Goal: Transaction & Acquisition: Purchase product/service

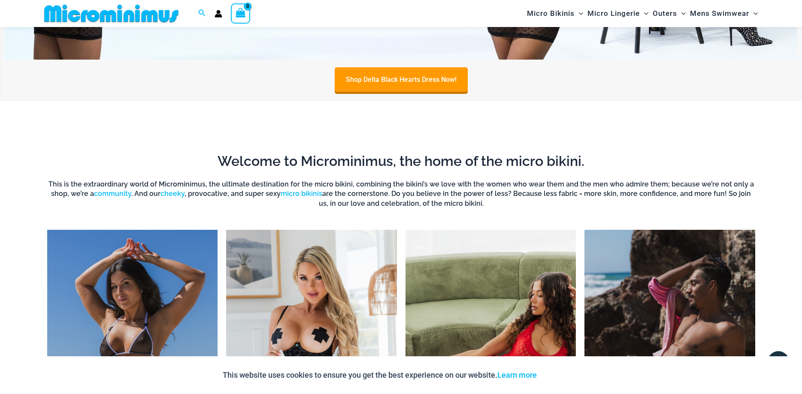
scroll to position [736, 0]
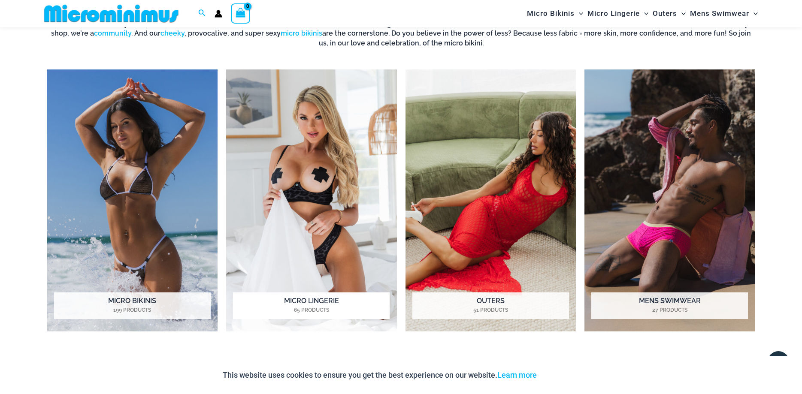
click at [331, 211] on img "Visit product category Micro Lingerie" at bounding box center [311, 201] width 171 height 262
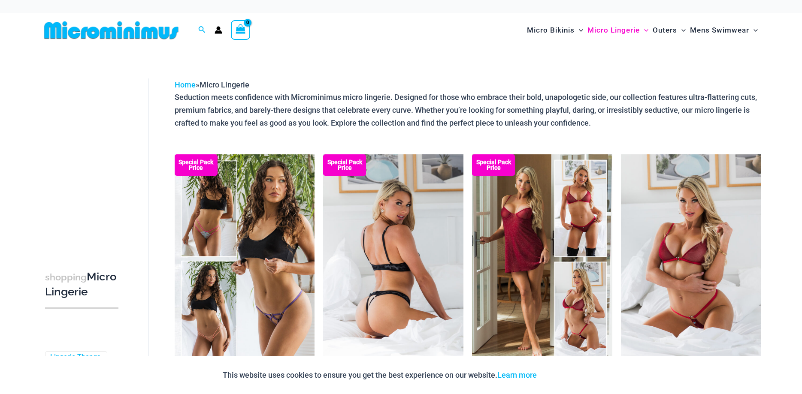
click at [403, 269] on img at bounding box center [393, 259] width 140 height 210
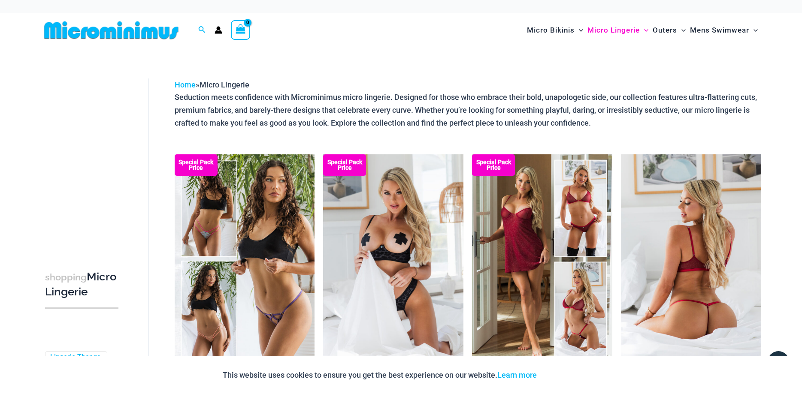
click at [658, 259] on img at bounding box center [691, 259] width 140 height 210
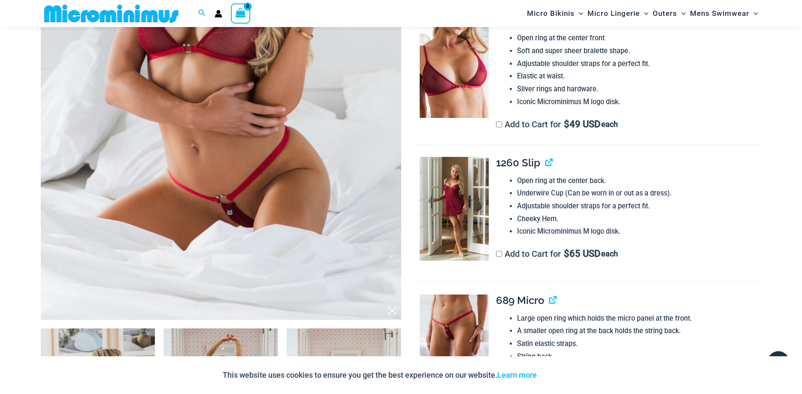
scroll to position [386, 0]
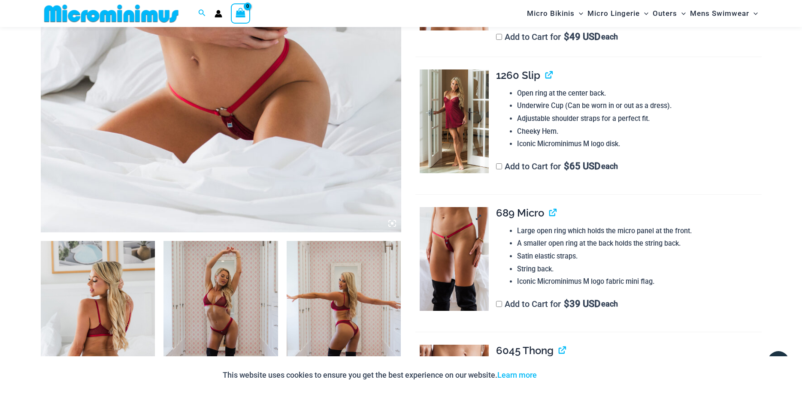
click at [458, 256] on img at bounding box center [454, 259] width 69 height 104
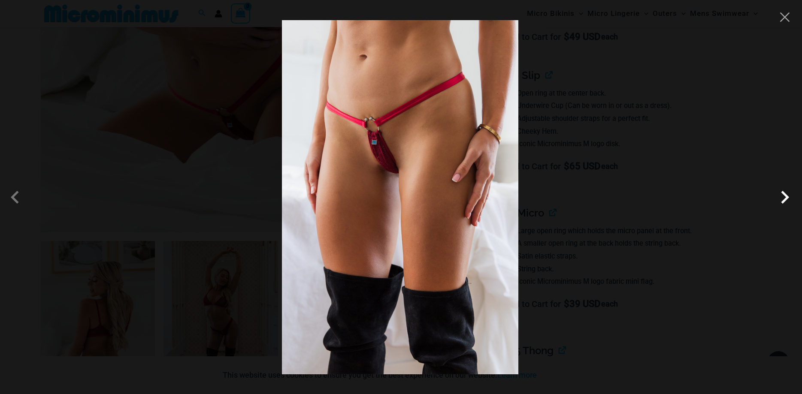
click at [784, 199] on span at bounding box center [785, 198] width 26 height 26
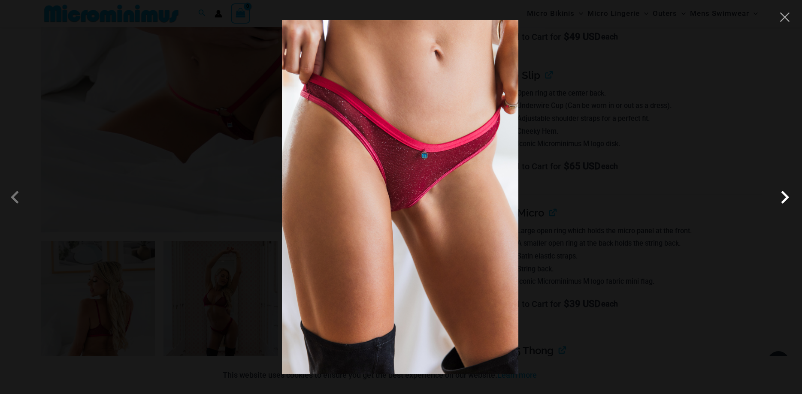
click at [784, 199] on span at bounding box center [785, 198] width 26 height 26
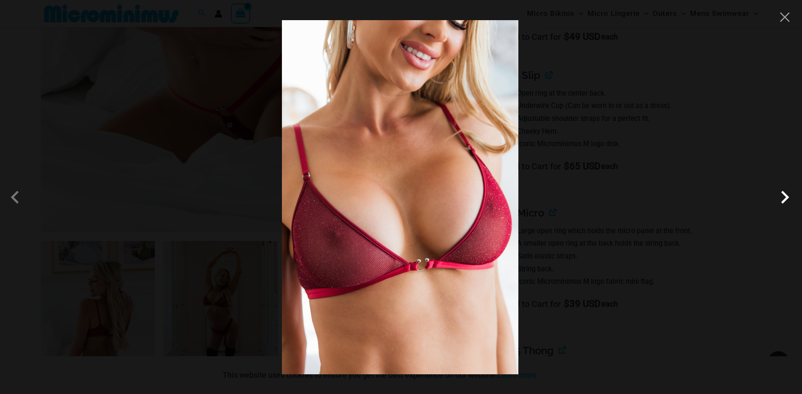
click at [784, 199] on span at bounding box center [785, 198] width 26 height 26
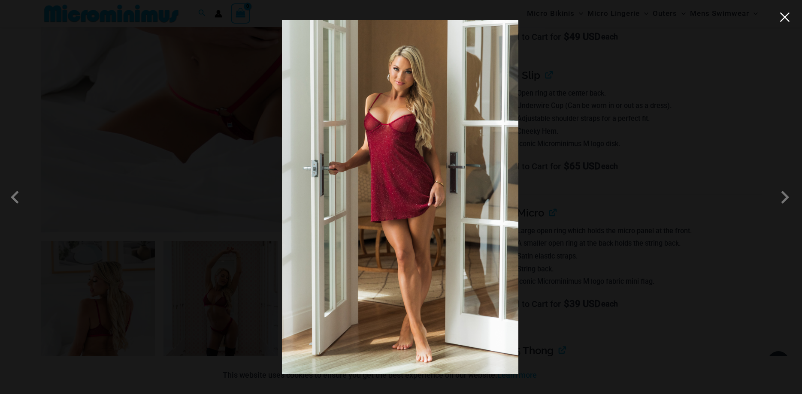
click at [785, 18] on button "Close" at bounding box center [784, 17] width 13 height 13
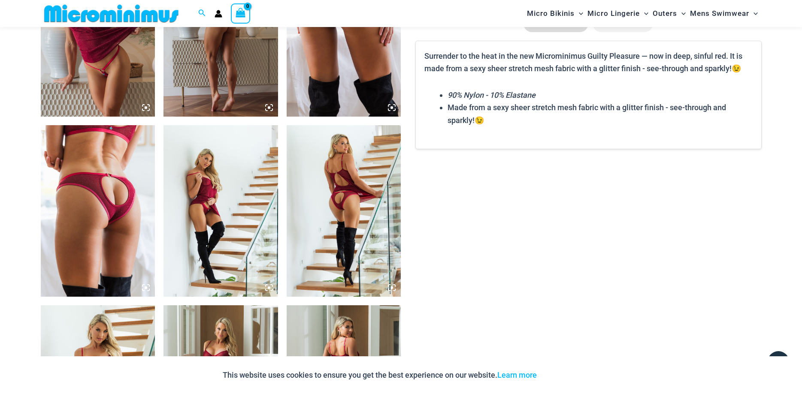
scroll to position [911, 0]
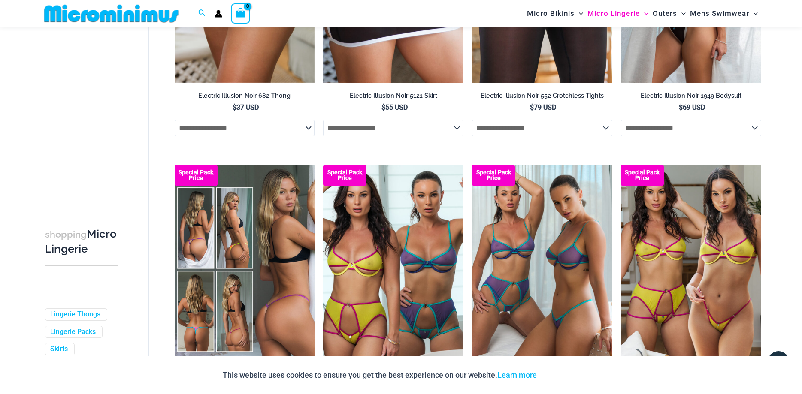
scroll to position [2272, 0]
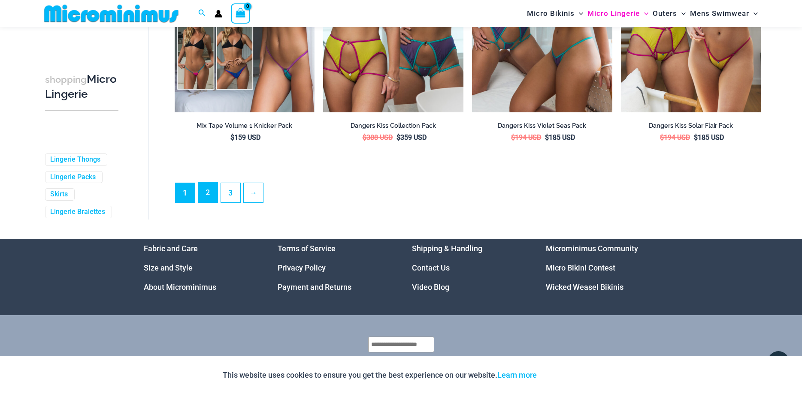
click at [203, 191] on link "2" at bounding box center [207, 192] width 19 height 20
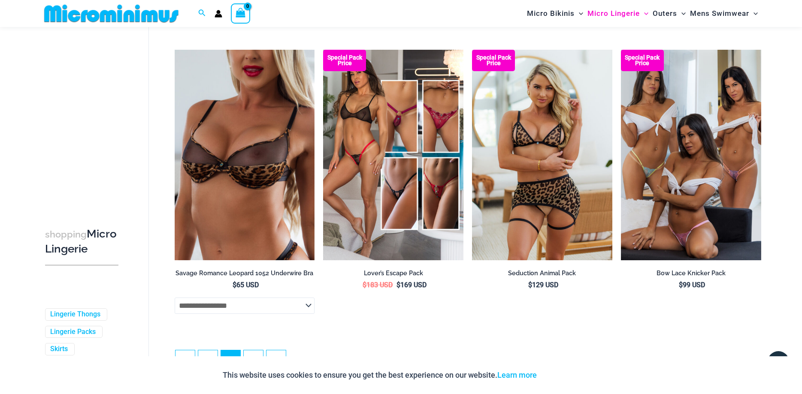
scroll to position [2314, 0]
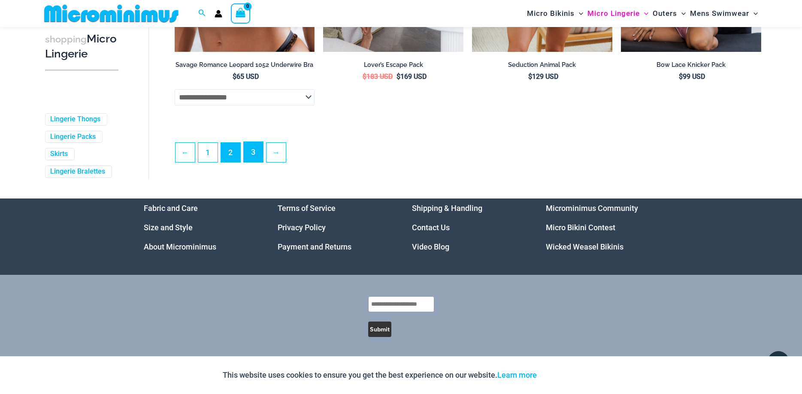
click at [257, 154] on link "3" at bounding box center [253, 152] width 19 height 20
